Goal: Information Seeking & Learning: Learn about a topic

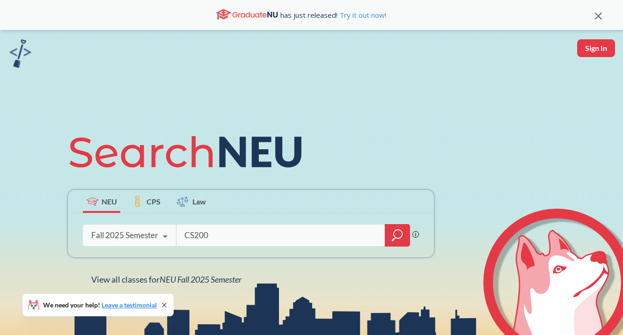
type input "CS2001"
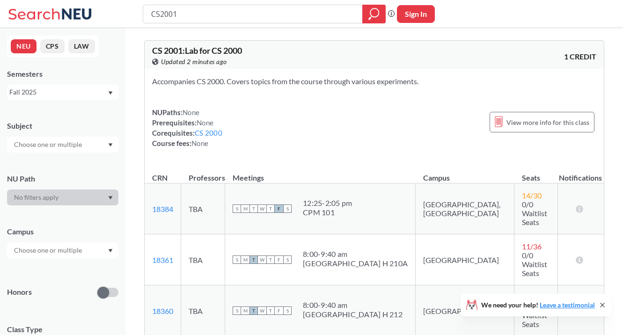
scroll to position [34, 0]
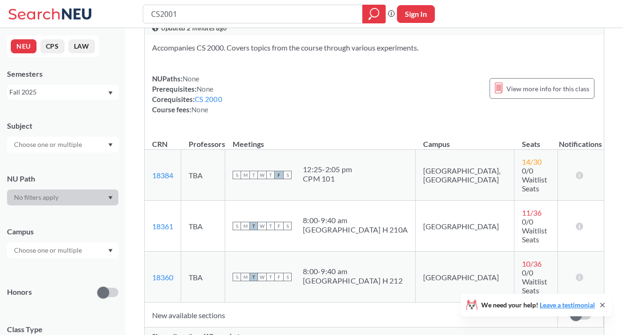
click at [199, 332] on span "Show all sections (17 more)" at bounding box center [192, 336] width 80 height 8
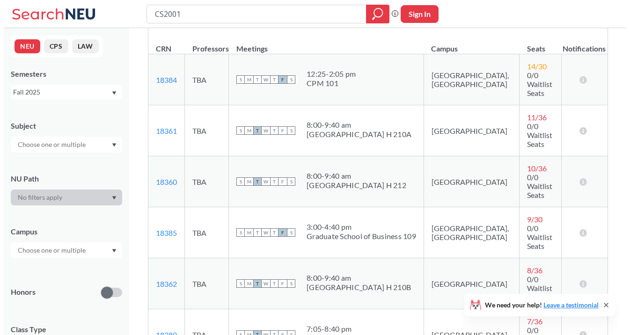
scroll to position [130, 0]
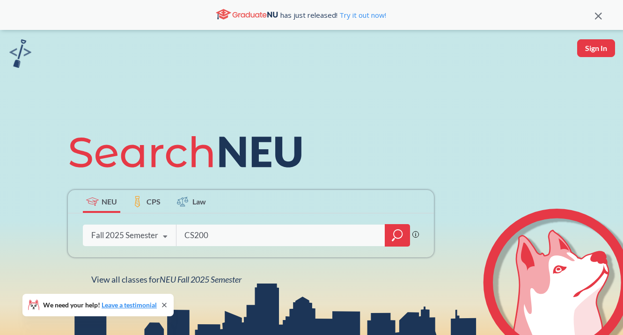
type input "CS2001"
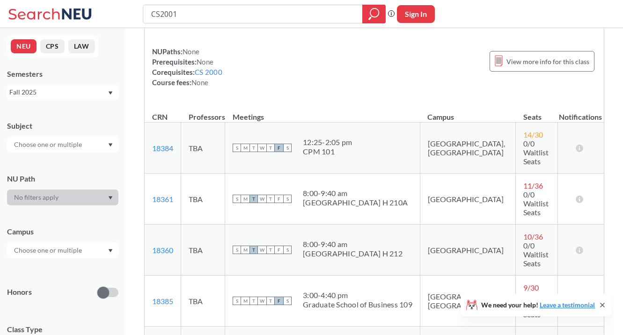
scroll to position [60, 0]
click at [328, 138] on div "12:25 - 2:05 pm" at bounding box center [327, 142] width 49 height 9
copy div "12:25 - 2:05 pm"
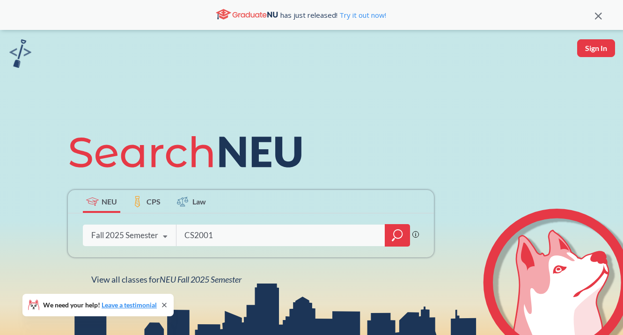
type input "CS2001"
